Goal: Transaction & Acquisition: Purchase product/service

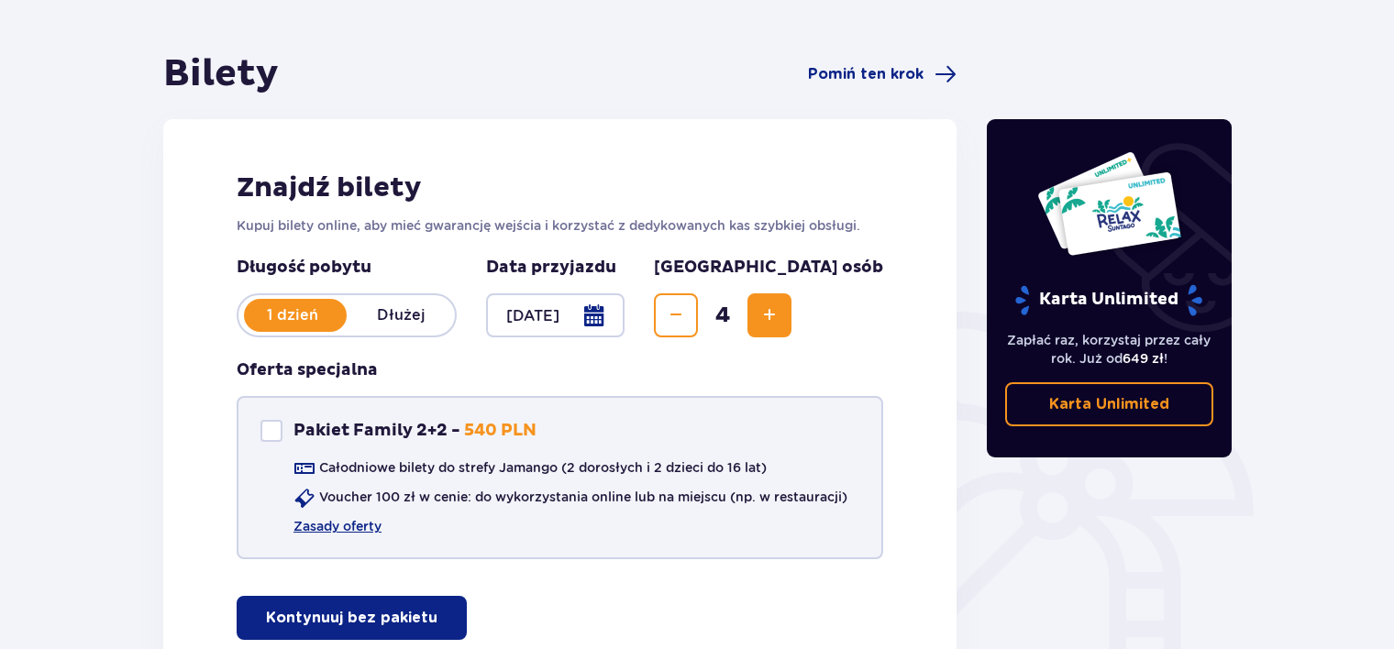
scroll to position [183, 0]
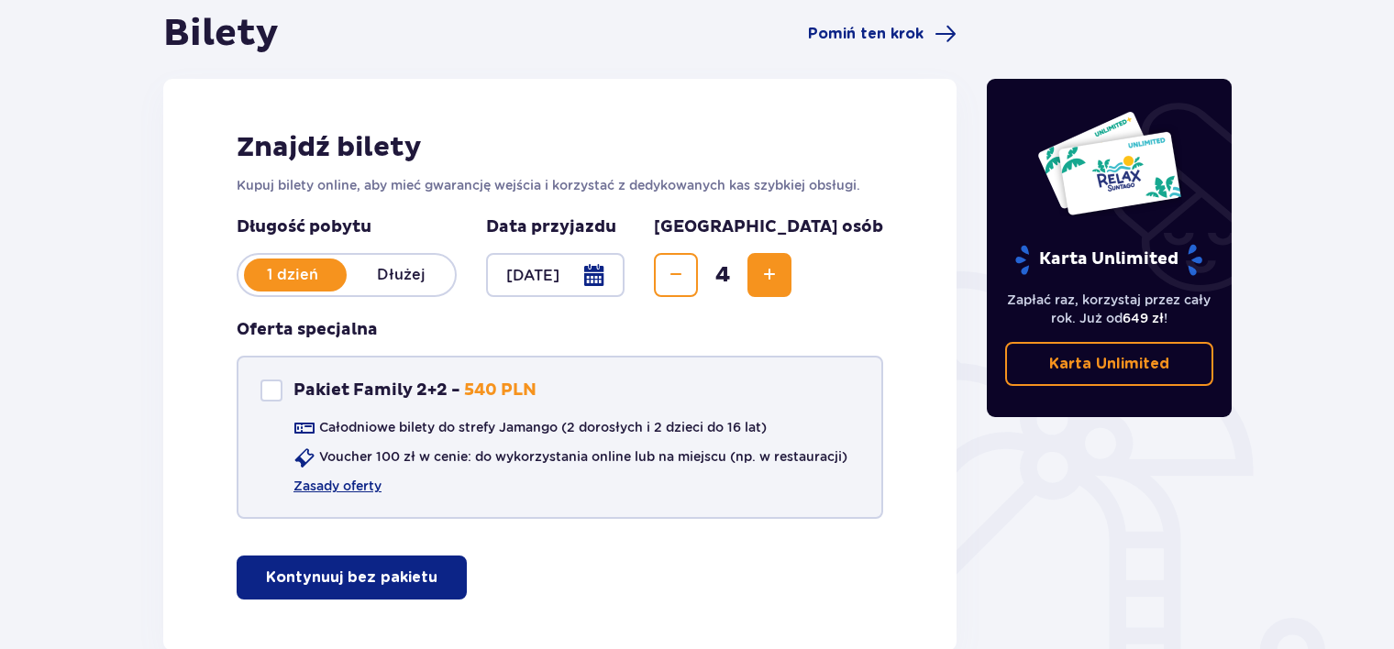
click at [281, 385] on div at bounding box center [271, 391] width 22 height 22
checkbox input "true"
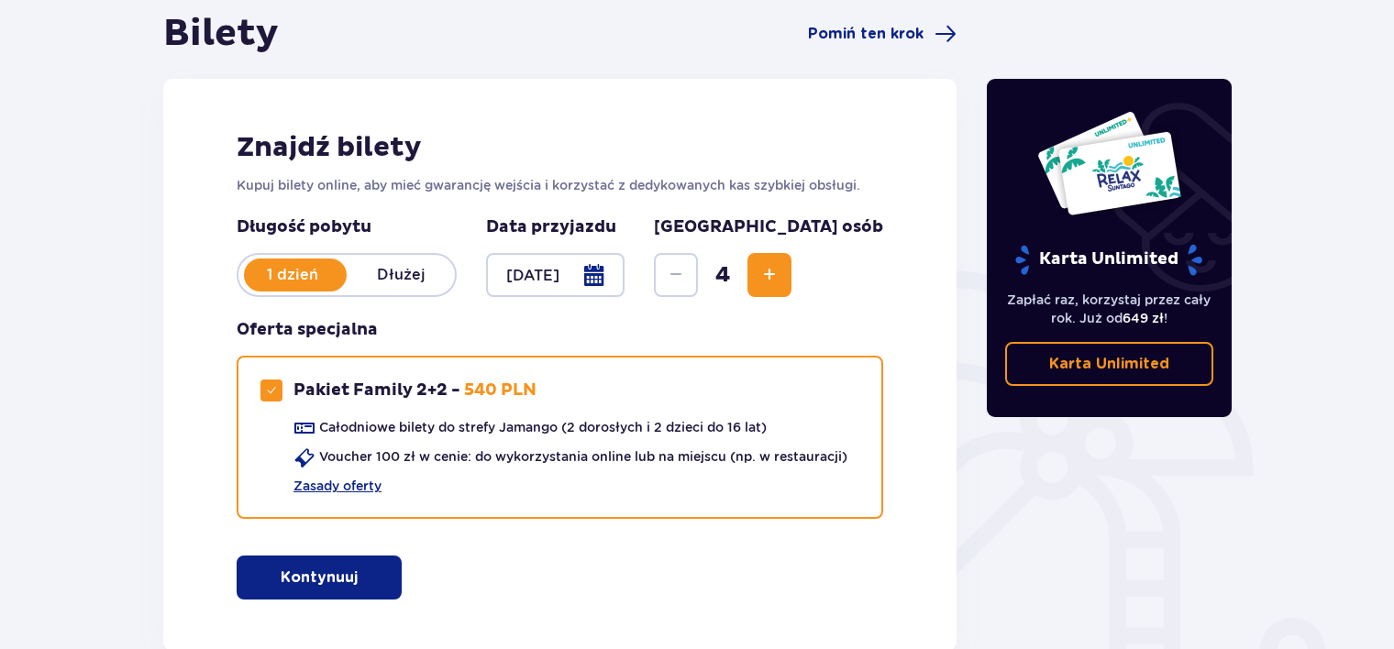
scroll to position [275, 0]
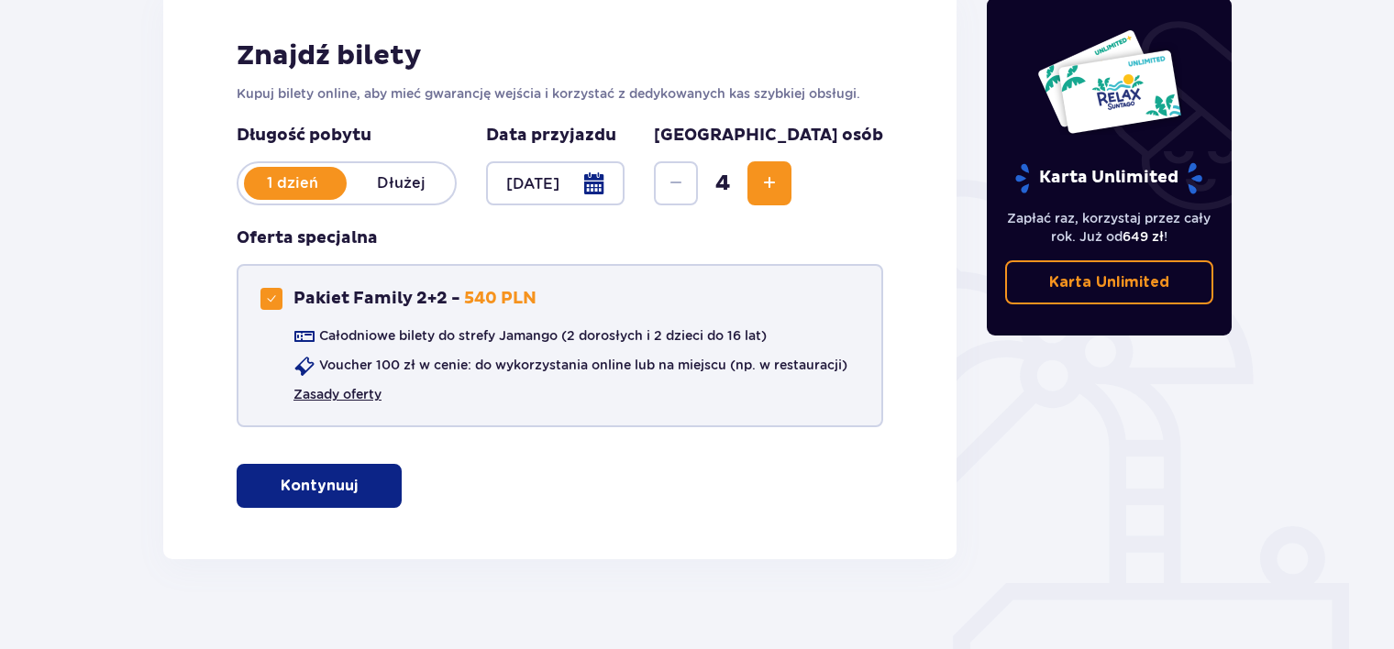
click at [337, 398] on link "Zasady oferty" at bounding box center [337, 394] width 88 height 18
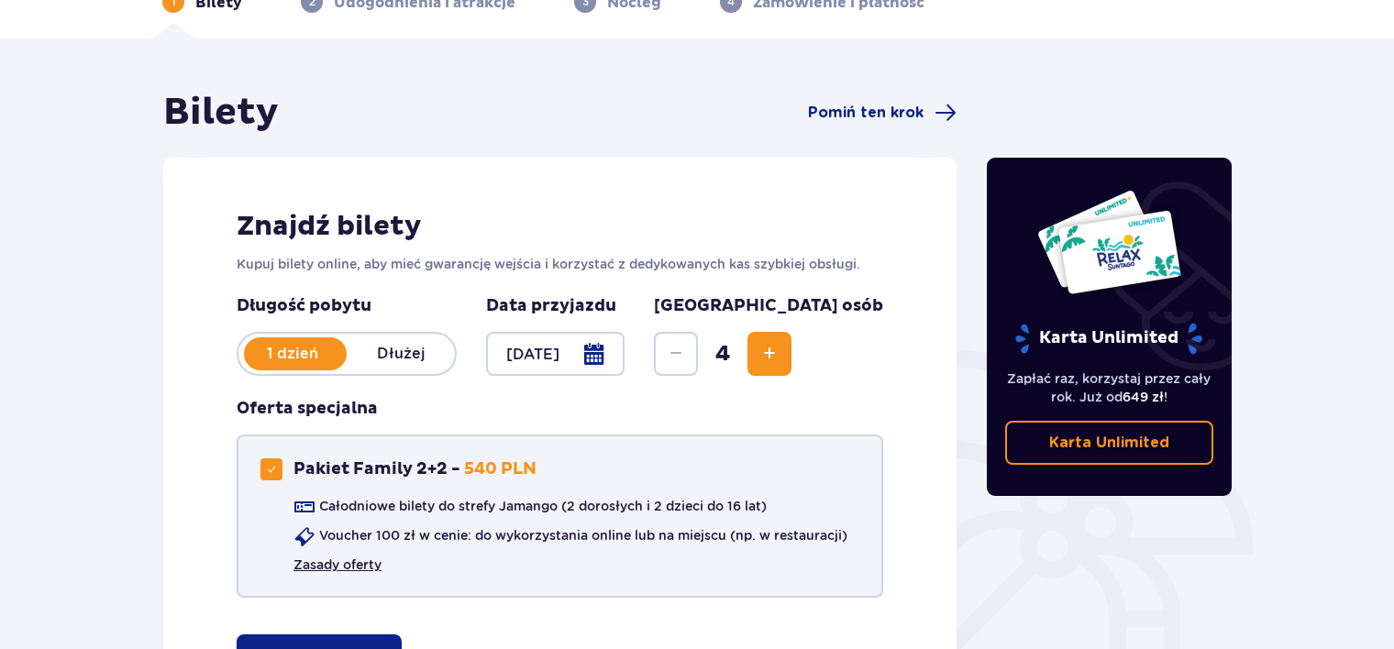
scroll to position [0, 0]
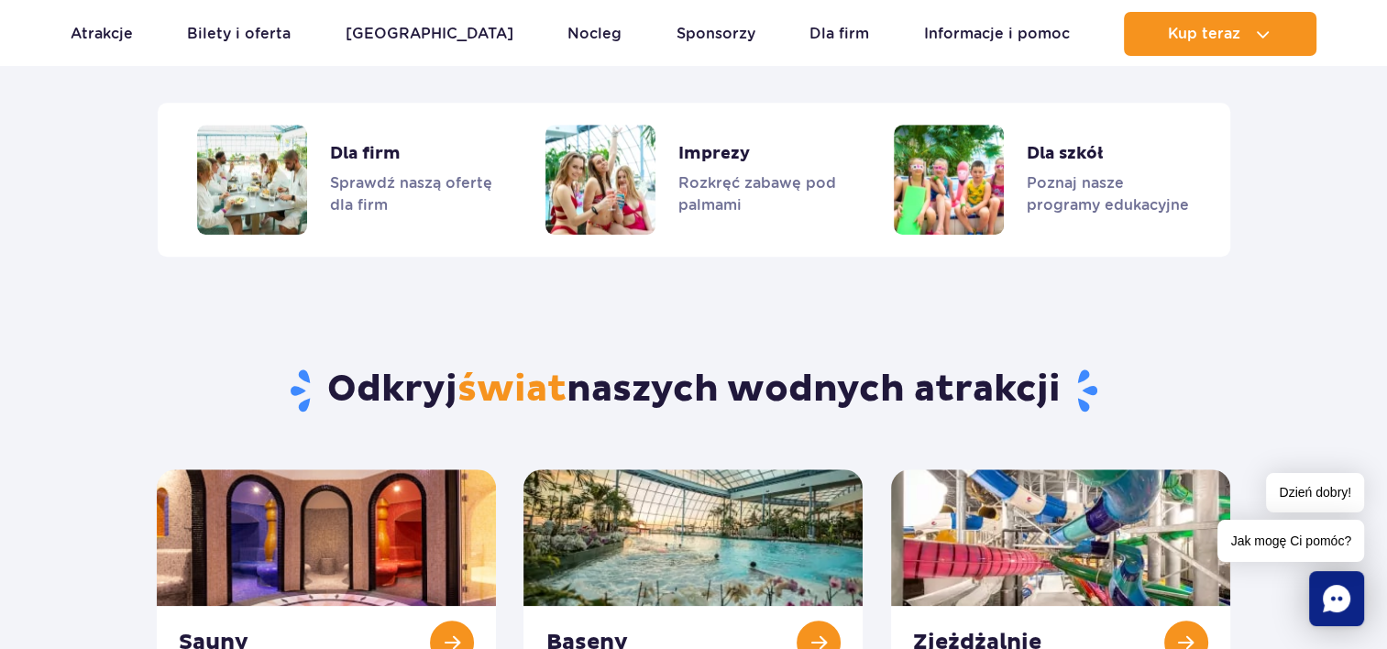
scroll to position [1375, 0]
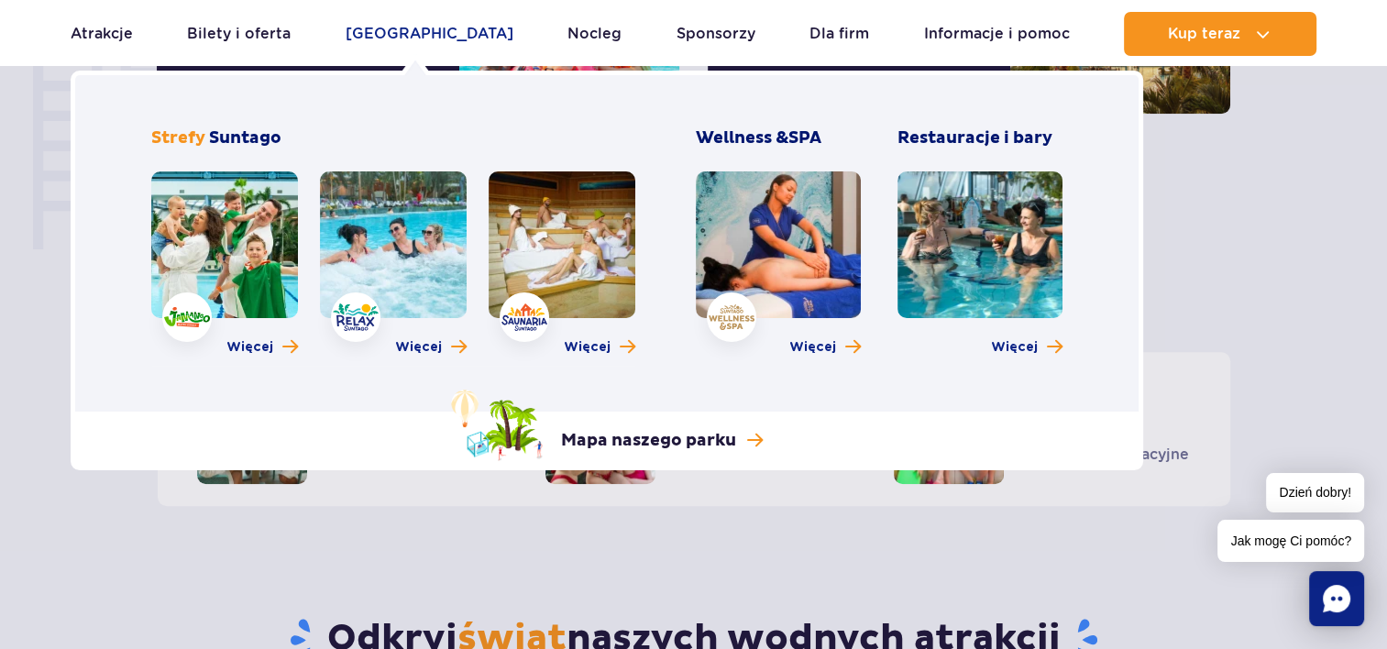
click at [423, 38] on link "[GEOGRAPHIC_DATA]" at bounding box center [430, 34] width 168 height 44
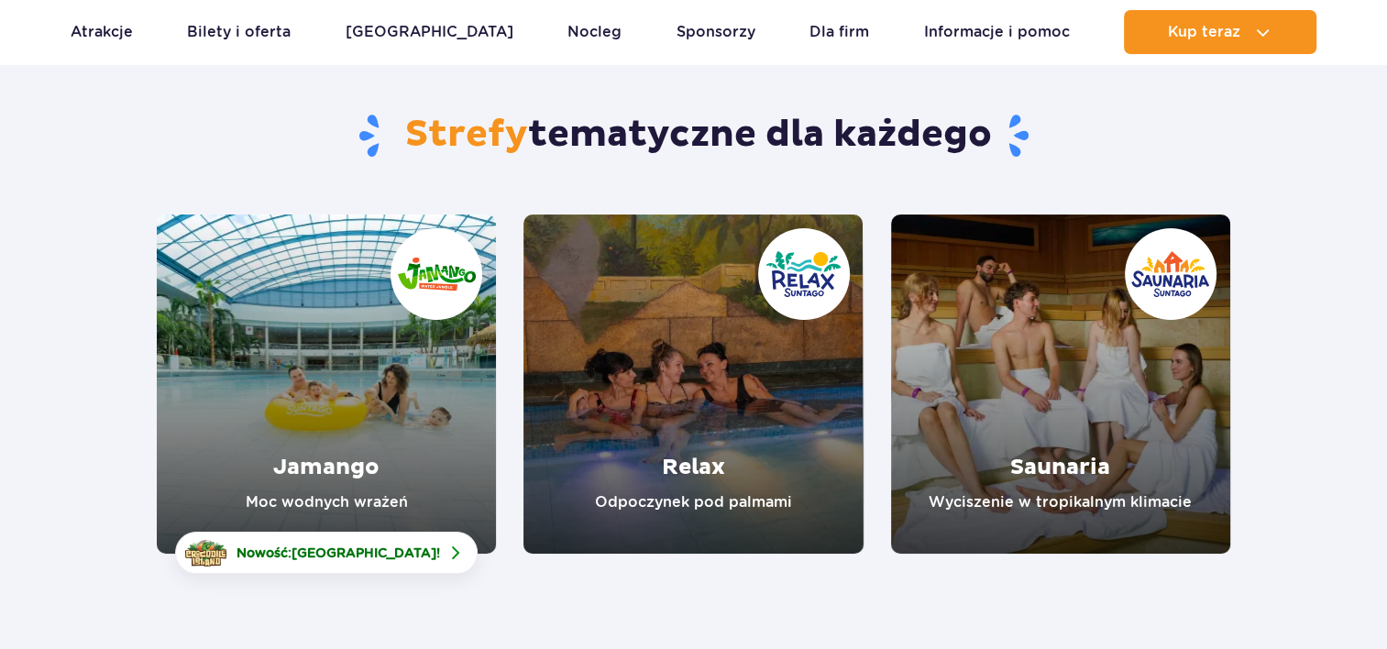
scroll to position [183, 0]
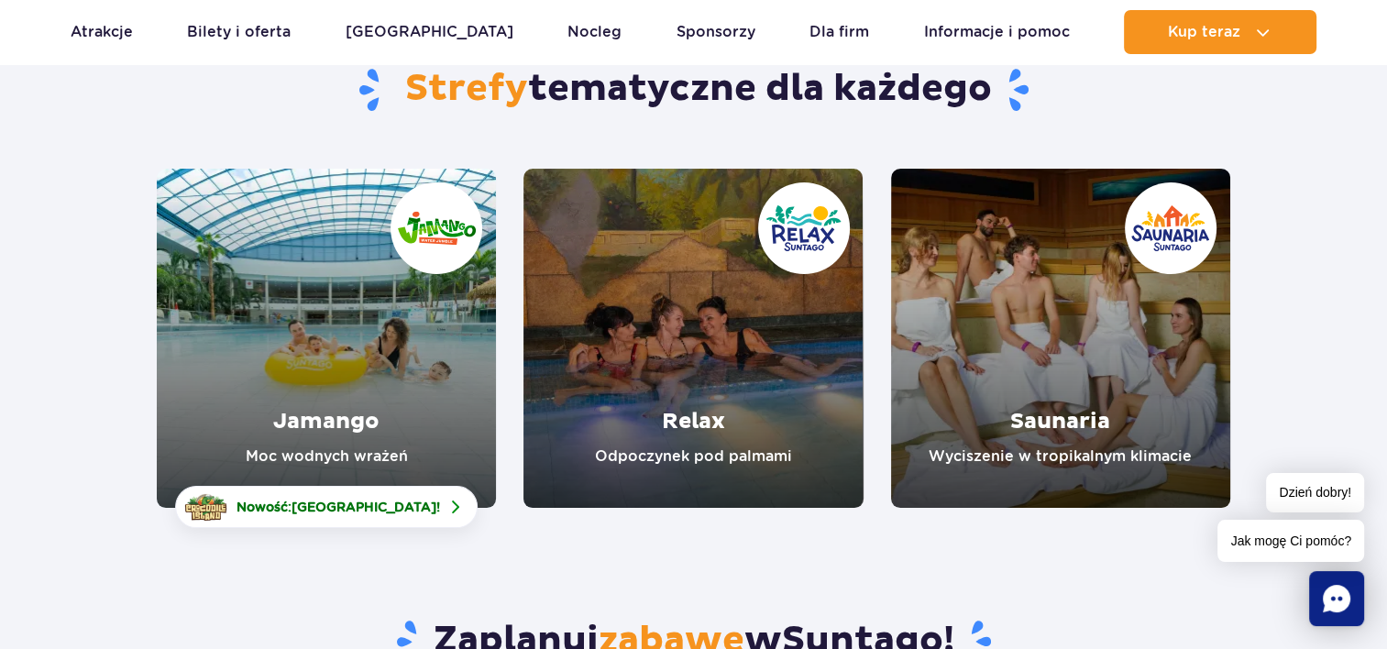
click at [244, 319] on link "Jamango" at bounding box center [326, 338] width 339 height 339
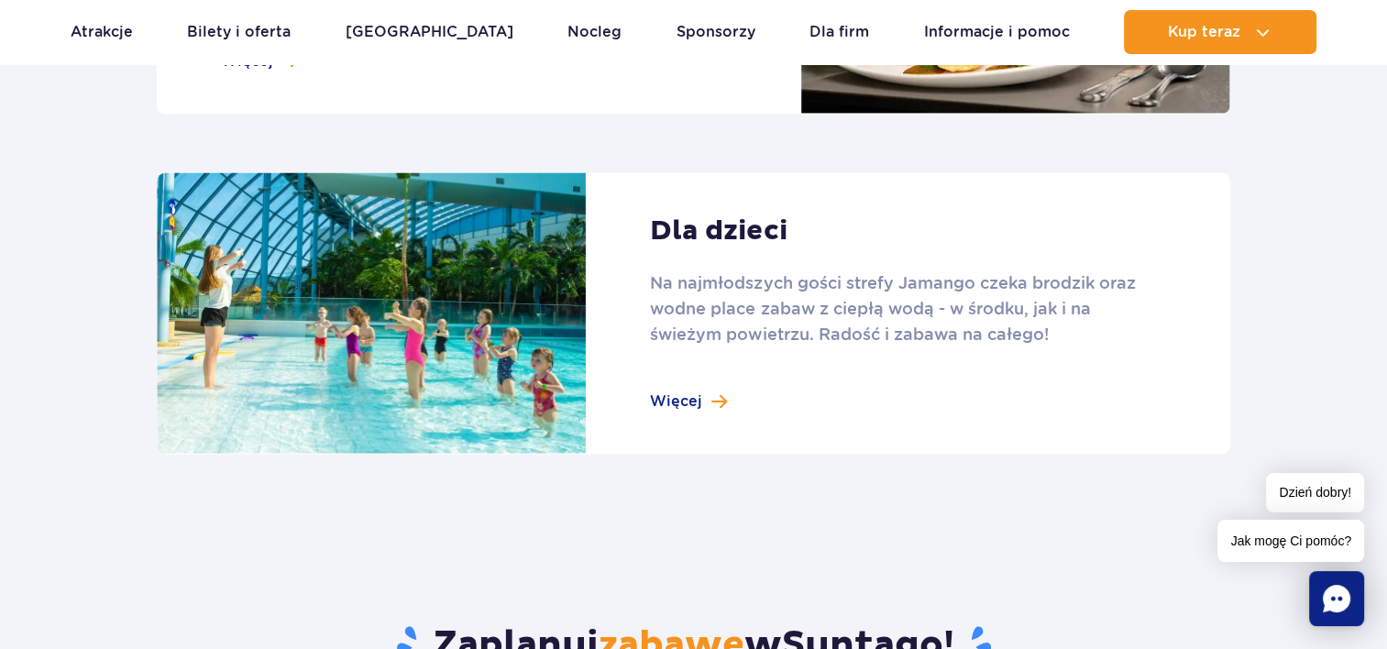
scroll to position [2659, 0]
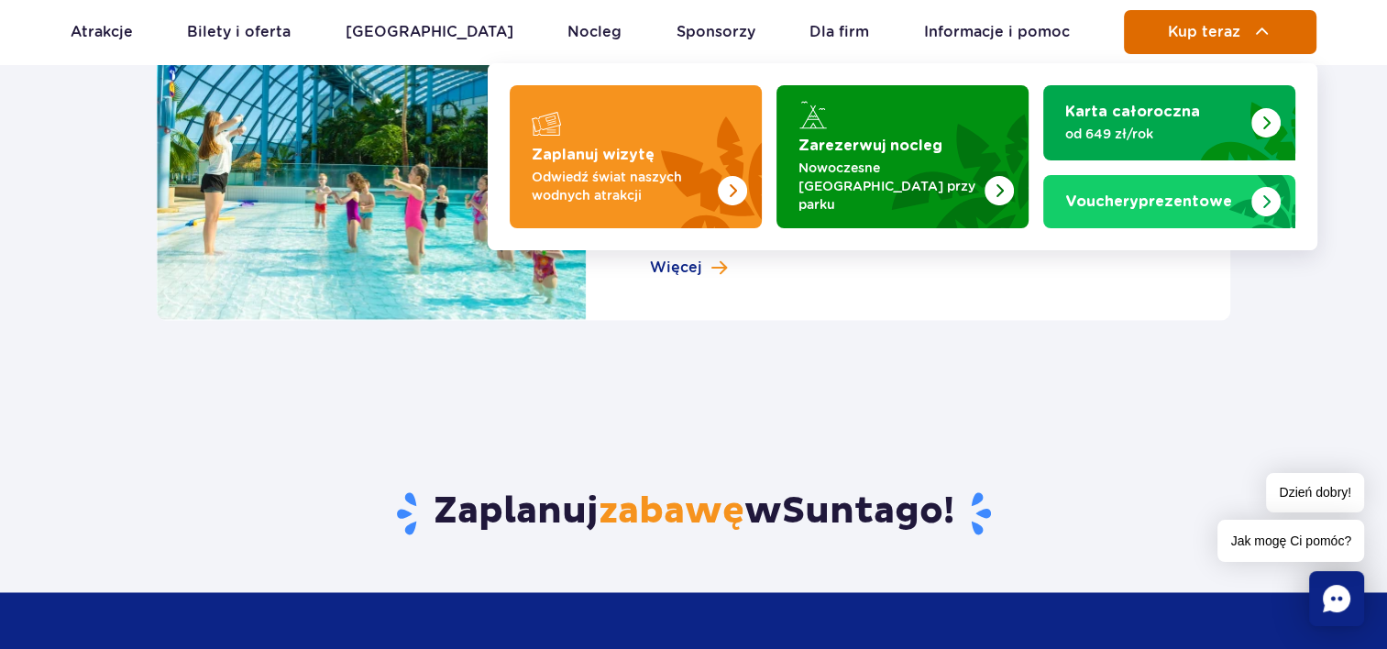
click at [1295, 14] on button "Kup teraz" at bounding box center [1220, 32] width 193 height 44
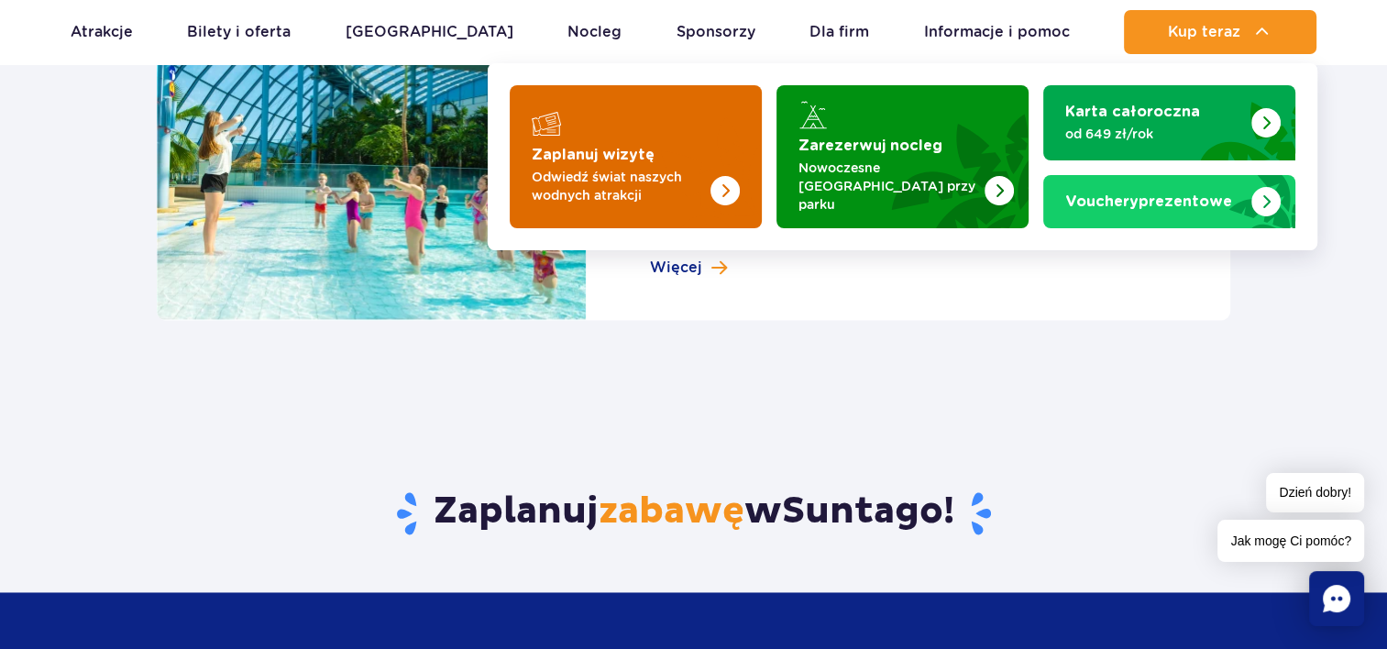
click at [662, 168] on p "Odwiedź świat naszych wodnych atrakcji" at bounding box center [621, 186] width 179 height 37
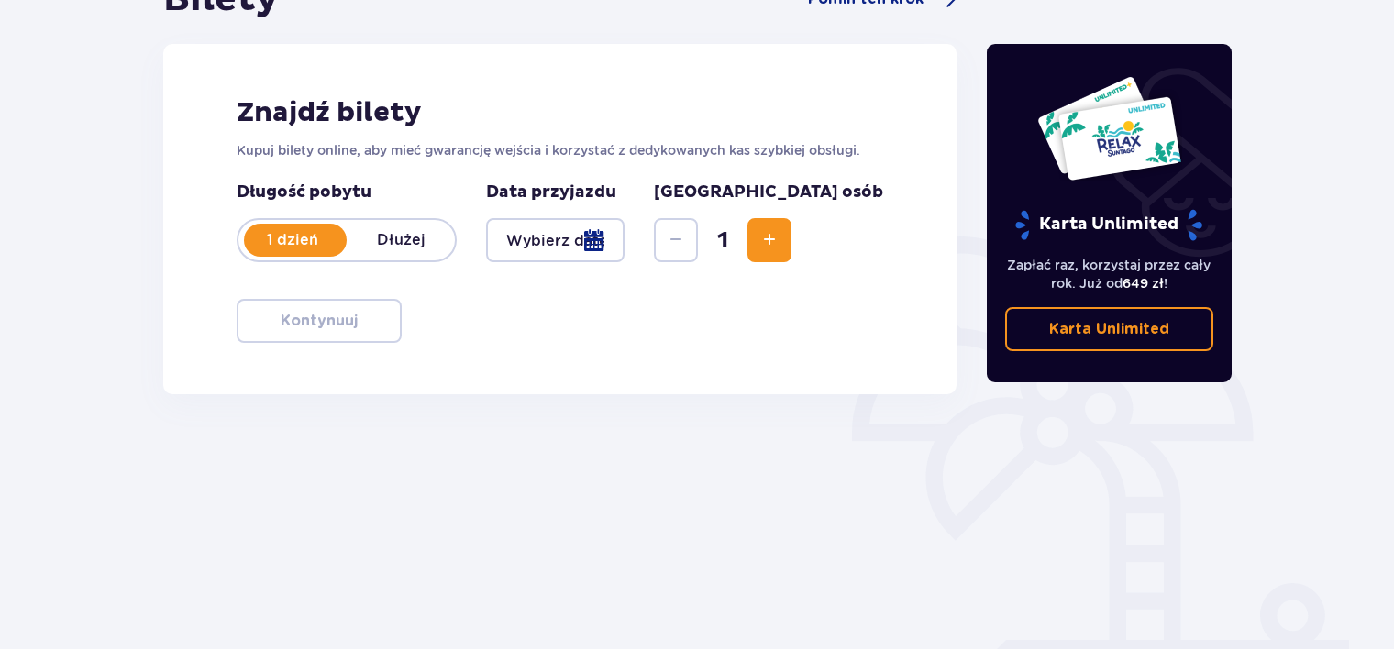
scroll to position [275, 0]
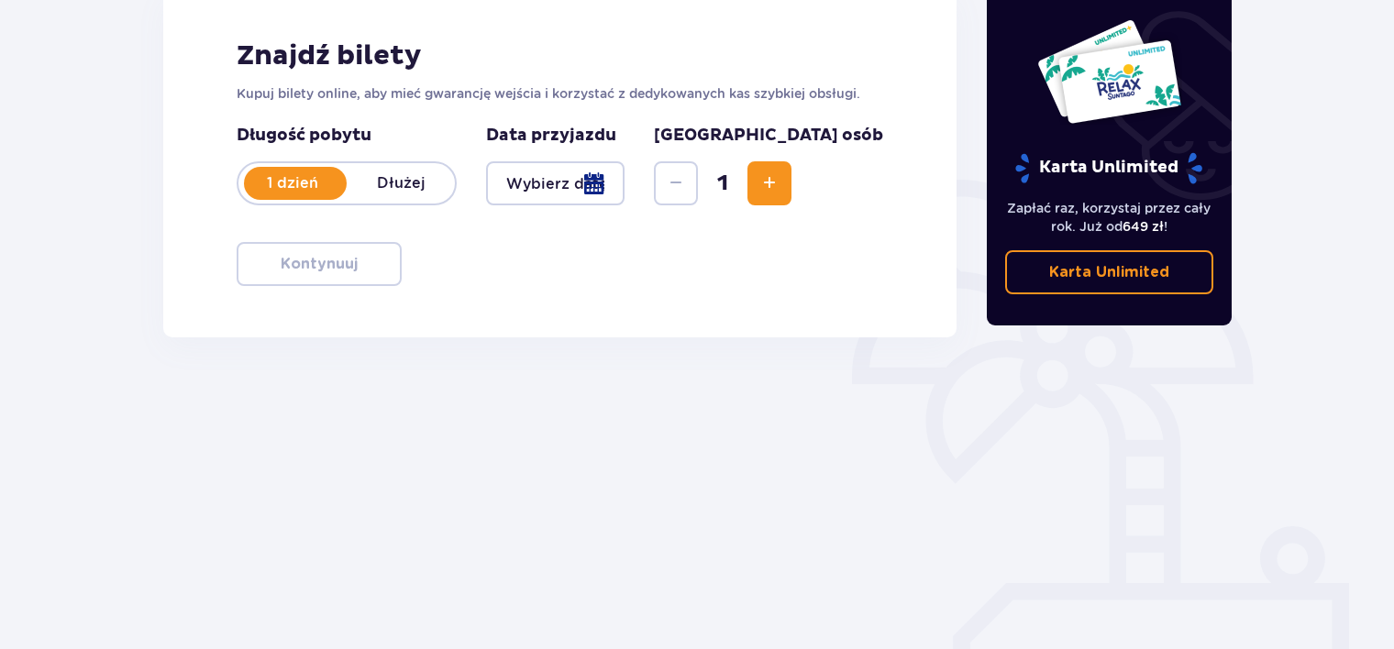
click at [405, 190] on p "Dłużej" at bounding box center [401, 183] width 108 height 20
click at [282, 190] on p "1 dzień" at bounding box center [292, 183] width 108 height 20
click at [598, 197] on div at bounding box center [555, 183] width 138 height 44
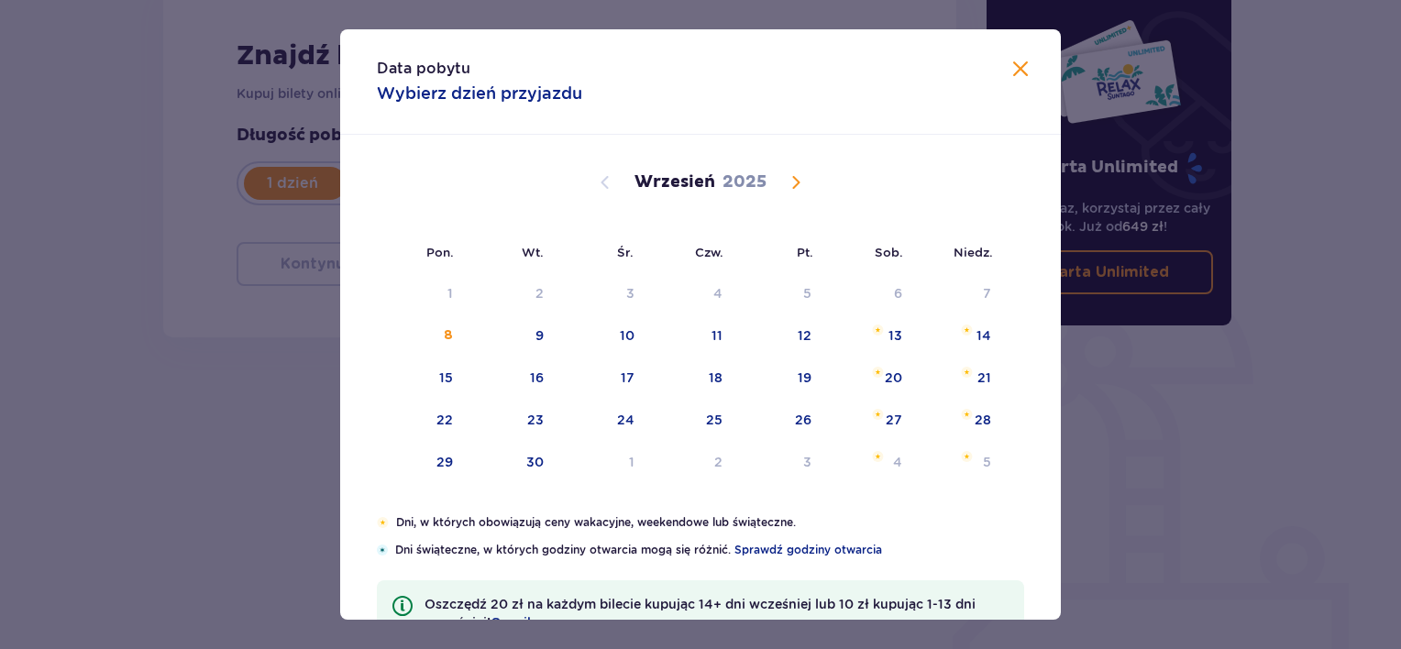
drag, startPoint x: 780, startPoint y: 182, endPoint x: 791, endPoint y: 182, distance: 11.0
click at [784, 182] on div "Sierpień 2025 28 29 30 31 1 2 3 4 5 6 7 8 9 10 11 12 13 14 15 16 17 18 19 20 21…" at bounding box center [700, 325] width 721 height 380
click at [791, 182] on span "Calendar" at bounding box center [796, 182] width 22 height 22
click at [796, 182] on span "Calendar" at bounding box center [796, 182] width 22 height 22
click at [797, 182] on span "Calendar" at bounding box center [796, 182] width 22 height 22
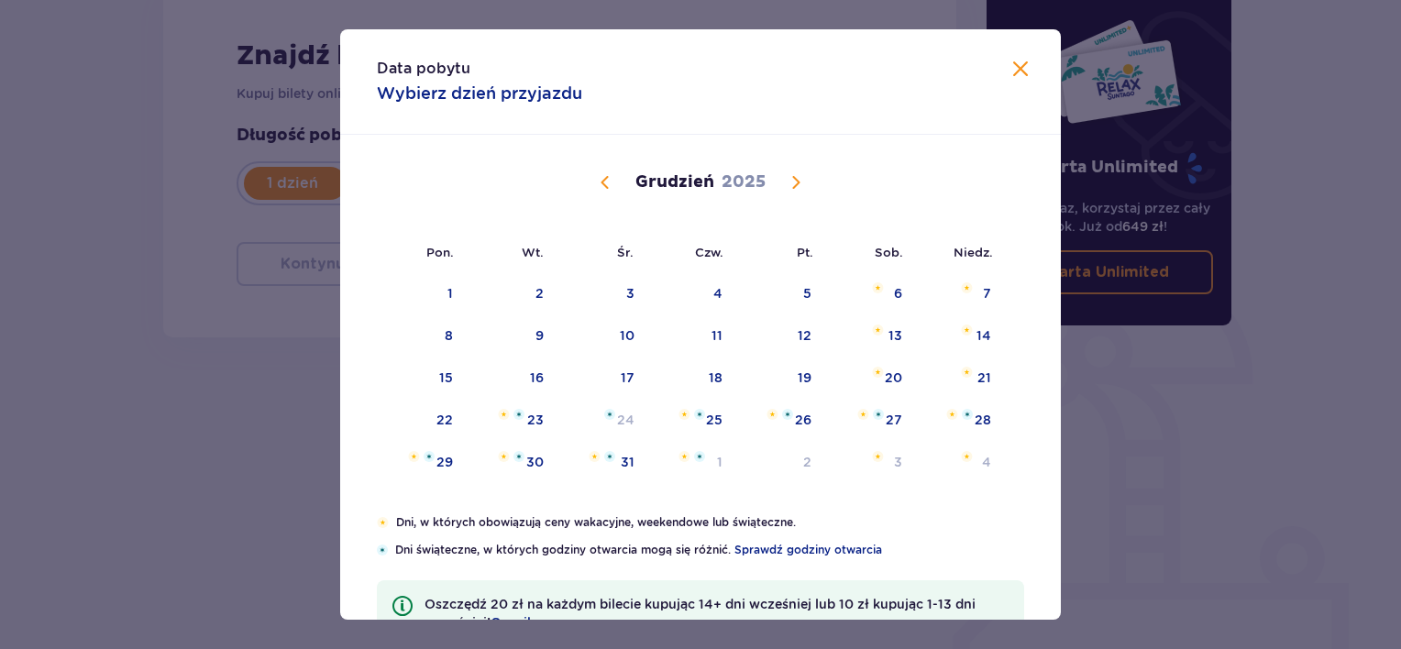
click at [797, 182] on span "Calendar" at bounding box center [796, 182] width 22 height 22
click at [798, 302] on div "2" at bounding box center [779, 294] width 91 height 40
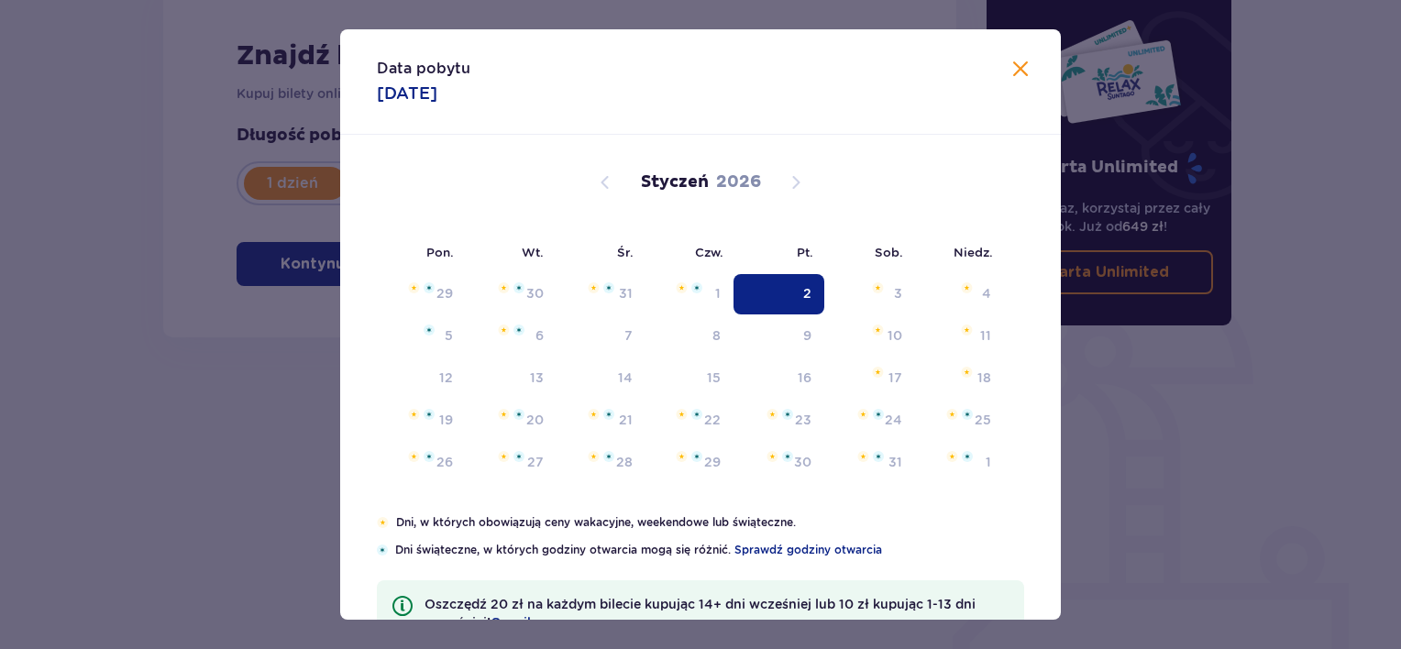
type input "02.01.26"
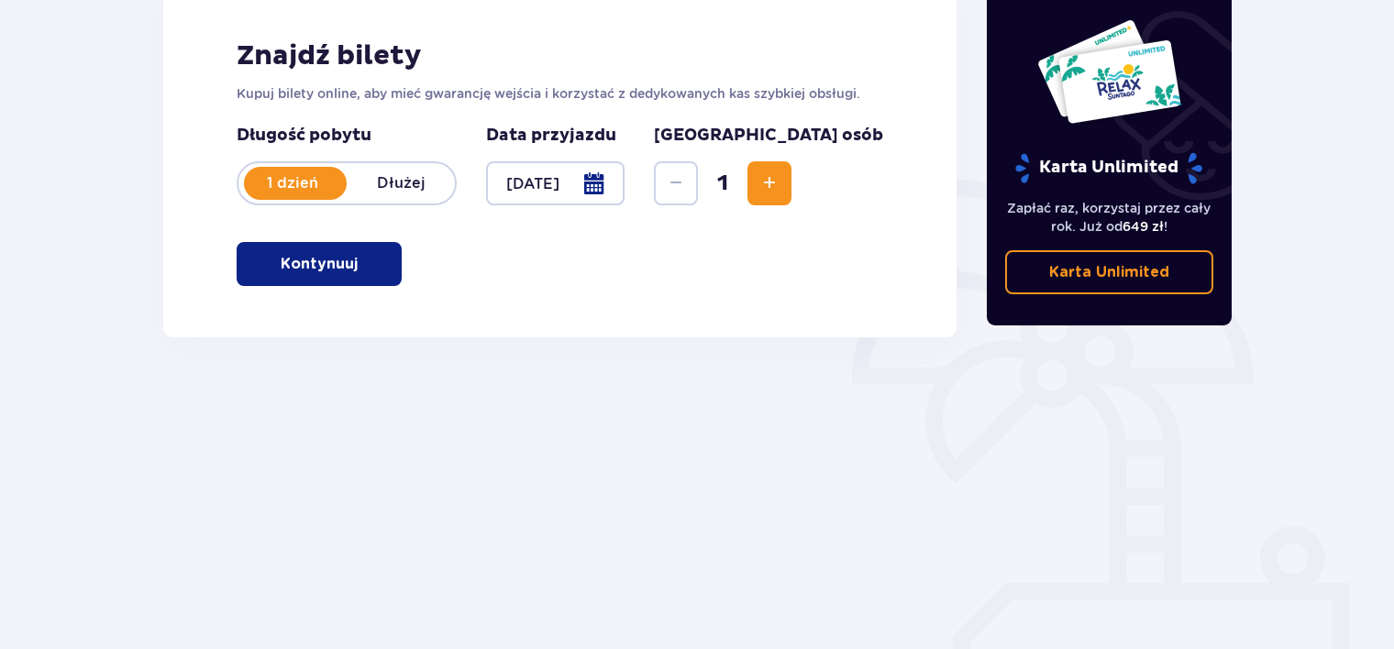
click at [780, 176] on span "Increase" at bounding box center [769, 183] width 22 height 22
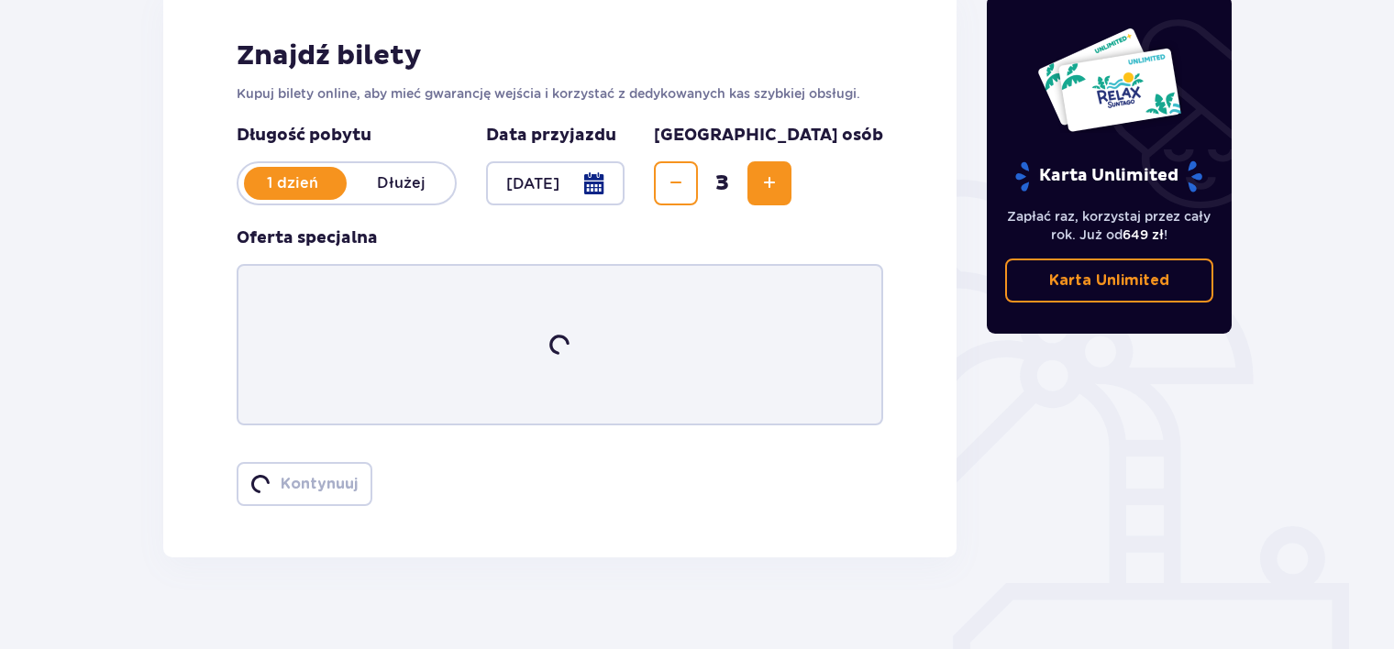
click at [780, 176] on span "Increase" at bounding box center [769, 183] width 22 height 22
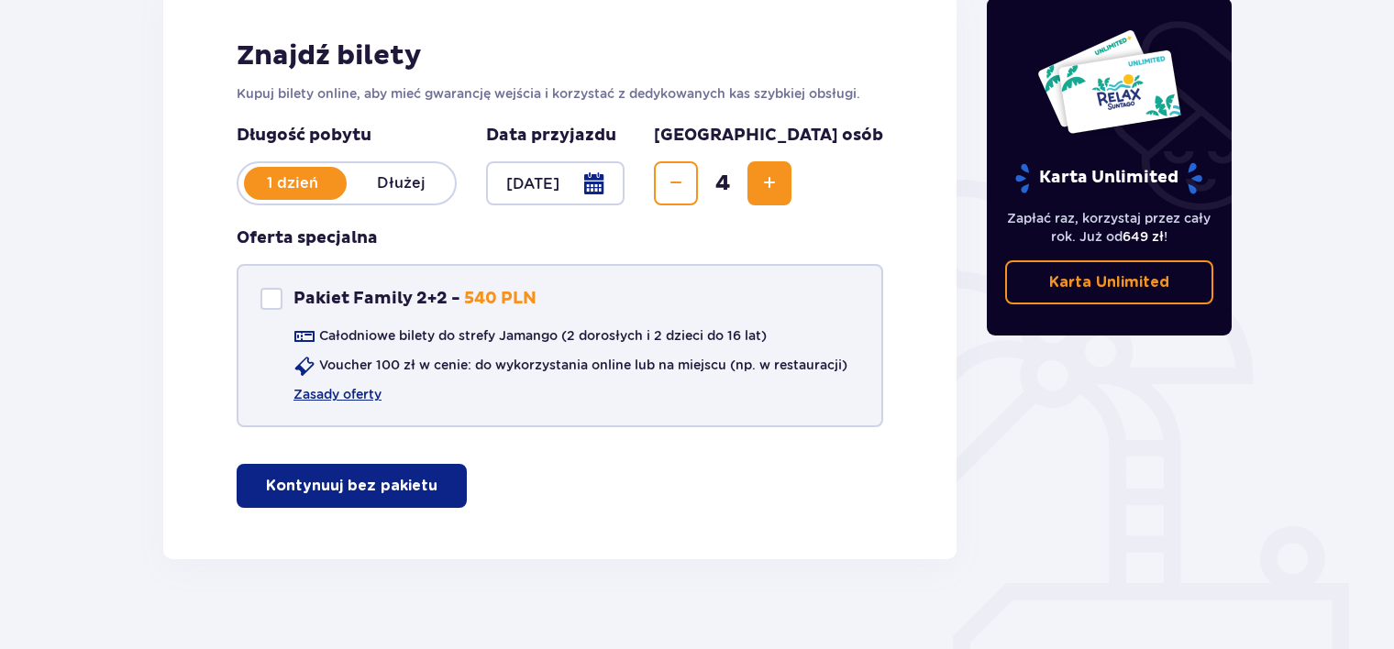
click at [280, 293] on div at bounding box center [271, 299] width 22 height 22
checkbox input "true"
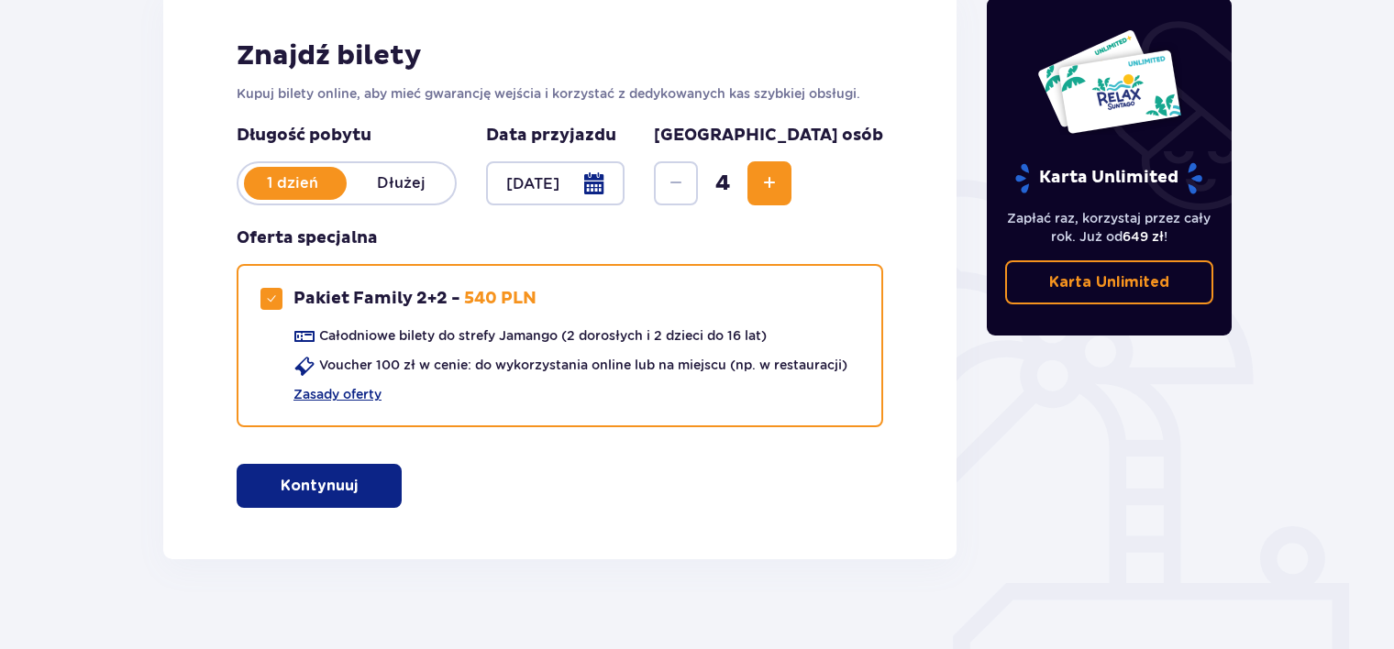
click at [319, 489] on p "Kontynuuj" at bounding box center [319, 486] width 77 height 20
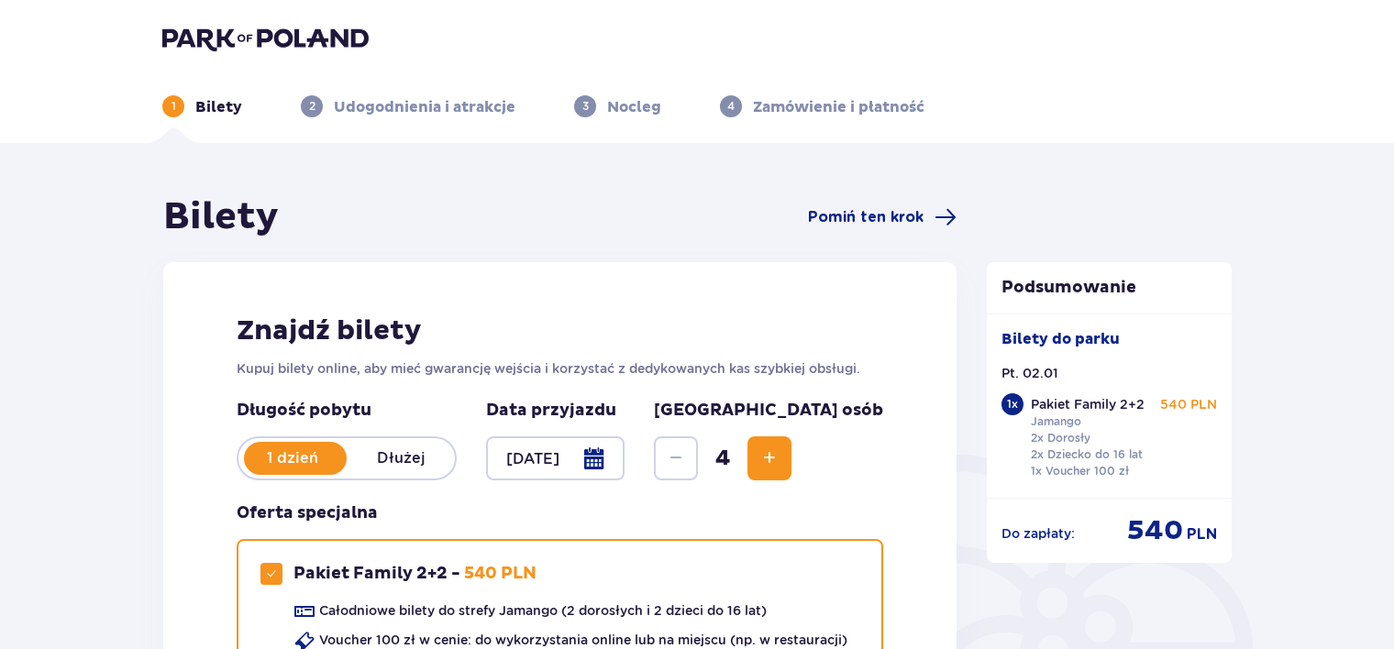
click at [954, 561] on div "Znajdź bilety Kupuj bilety online, aby mieć gwarancję wejścia i korzystać z ded…" at bounding box center [559, 548] width 793 height 572
